Goal: Information Seeking & Learning: Learn about a topic

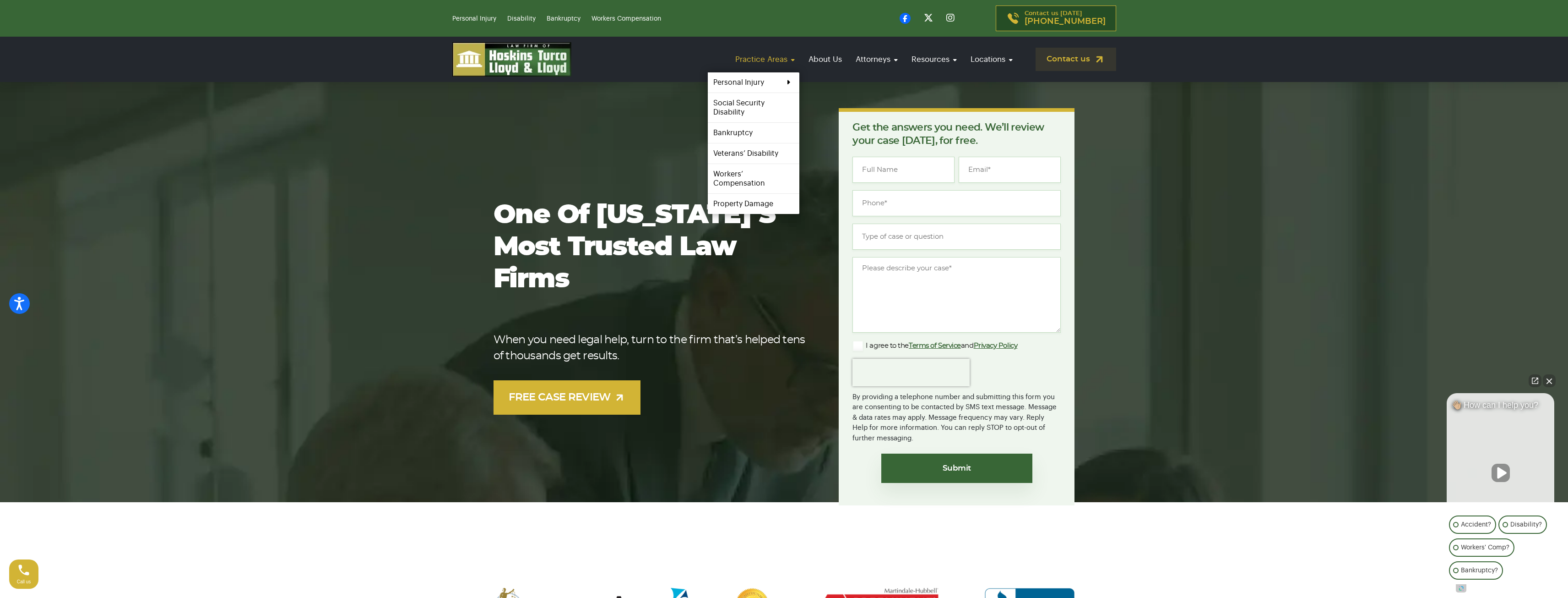
click at [779, 64] on link "Practice Areas" at bounding box center [765, 59] width 69 height 26
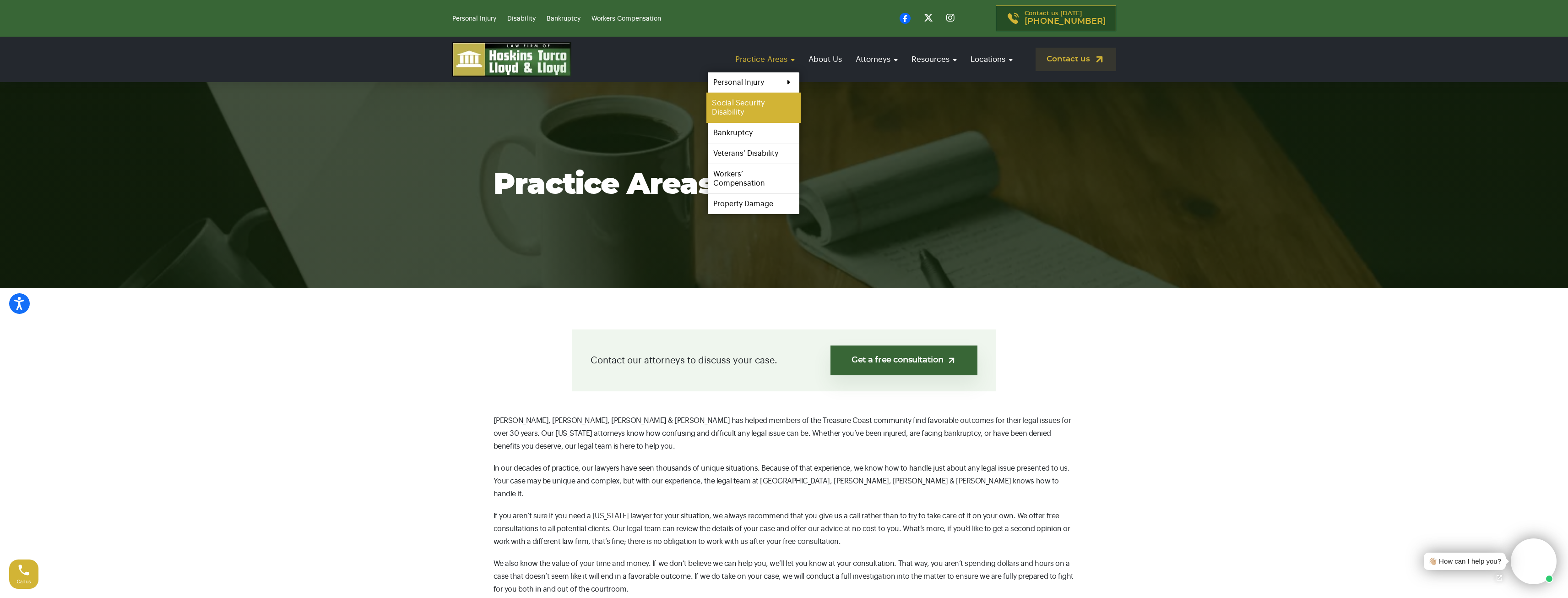
click at [772, 116] on link "Social Security Disability" at bounding box center [754, 108] width 94 height 30
